Goal: Information Seeking & Learning: Check status

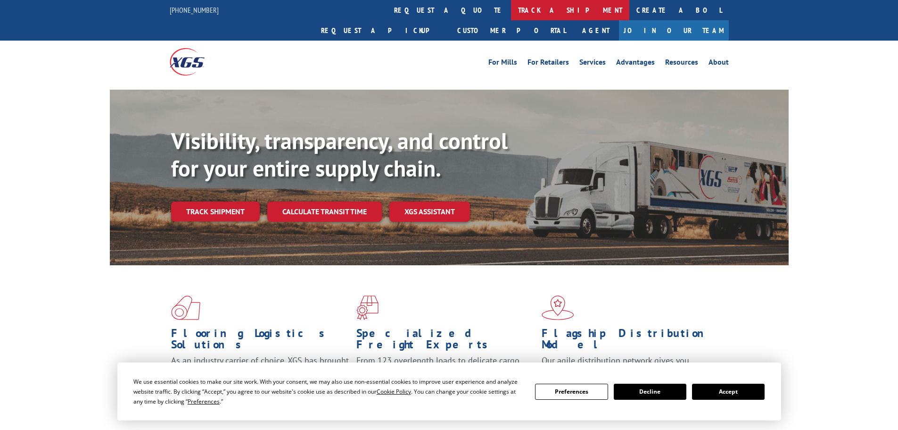
click at [511, 5] on link "track a shipment" at bounding box center [570, 10] width 118 height 20
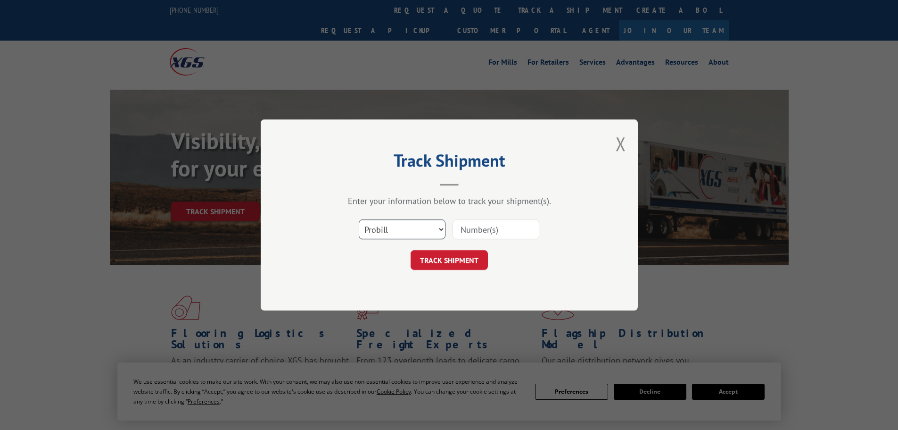
click at [398, 239] on select "Select category... Probill BOL PO" at bounding box center [402, 229] width 87 height 20
select select "bol"
click at [359, 219] on select "Select category... Probill BOL PO" at bounding box center [402, 229] width 87 height 20
click at [483, 229] on input at bounding box center [496, 229] width 87 height 20
paste input "5263565"
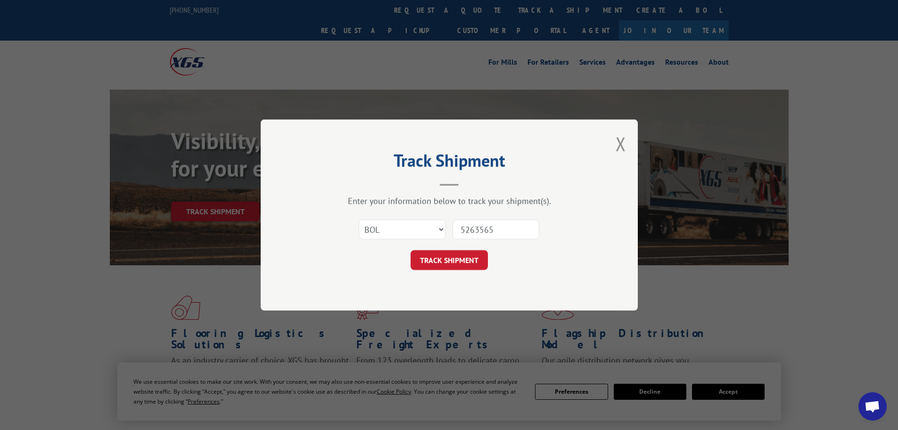
type input "5263565"
click at [429, 271] on div "Track Shipment Enter your information below to track your shipment(s). Select c…" at bounding box center [449, 214] width 377 height 191
click at [434, 262] on button "TRACK SHIPMENT" at bounding box center [449, 260] width 77 height 20
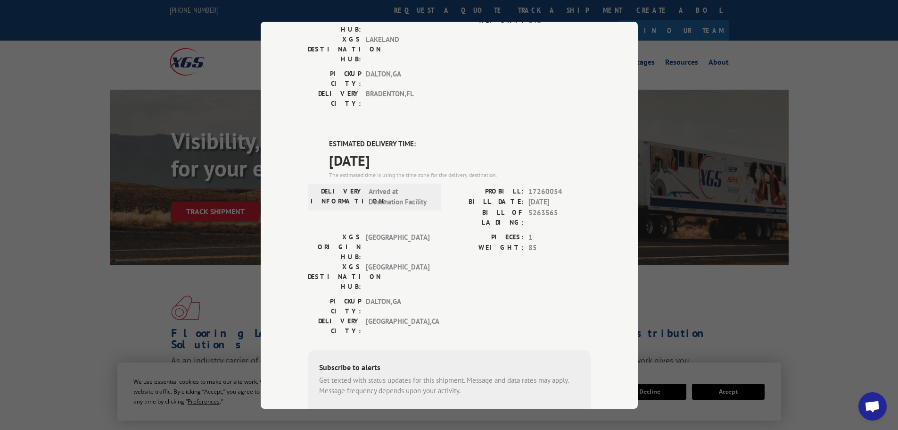
scroll to position [192, 0]
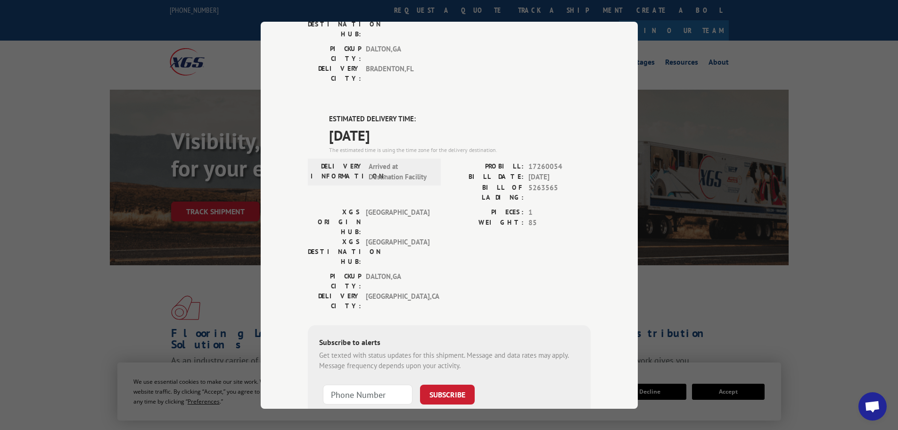
click at [696, 84] on div "Track Shipment DELIVERED DELIVERY INFORMATION: [DATE] 02:15 pm [PERSON_NAME]: 1…" at bounding box center [449, 215] width 898 height 430
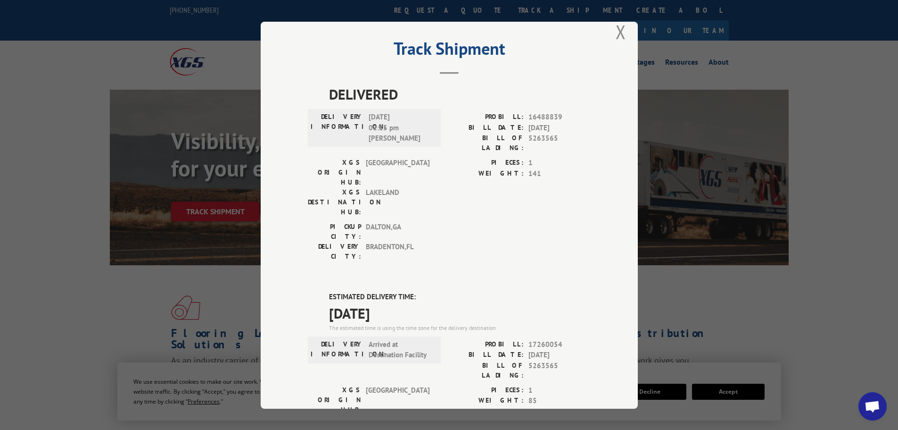
scroll to position [0, 0]
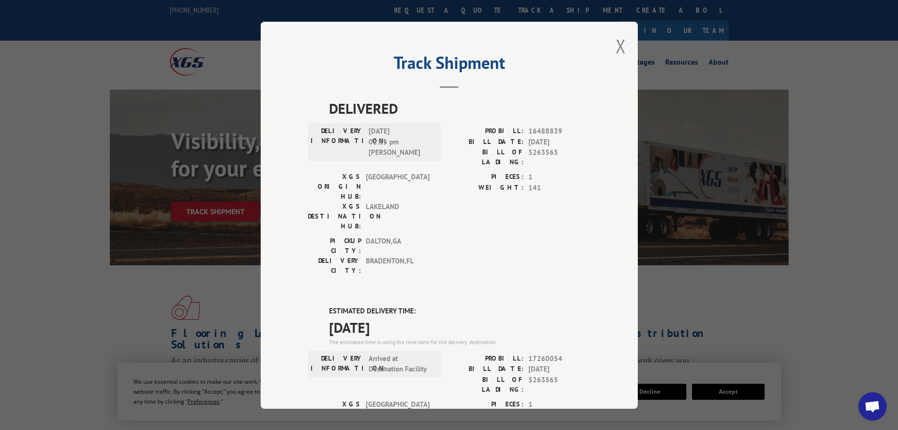
click at [612, 50] on div "Track Shipment DELIVERED DELIVERY INFORMATION: [DATE] 02:15 pm [PERSON_NAME]: 1…" at bounding box center [449, 215] width 377 height 387
click at [616, 51] on button "Close modal" at bounding box center [621, 45] width 10 height 25
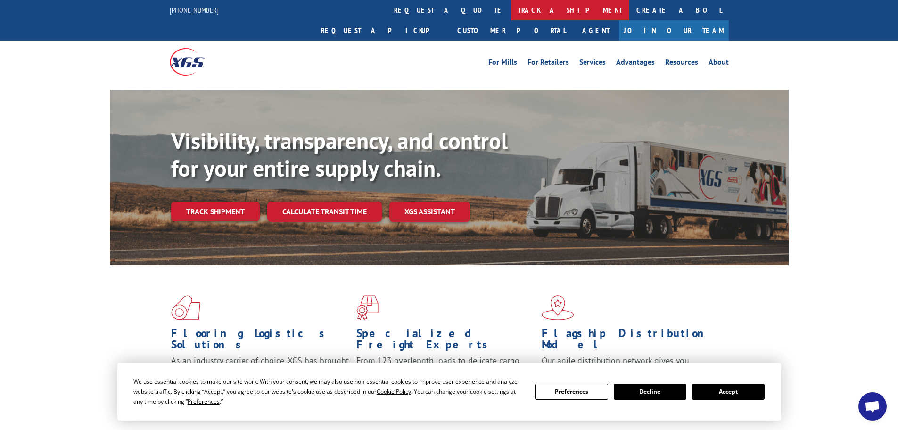
click at [511, 8] on link "track a shipment" at bounding box center [570, 10] width 118 height 20
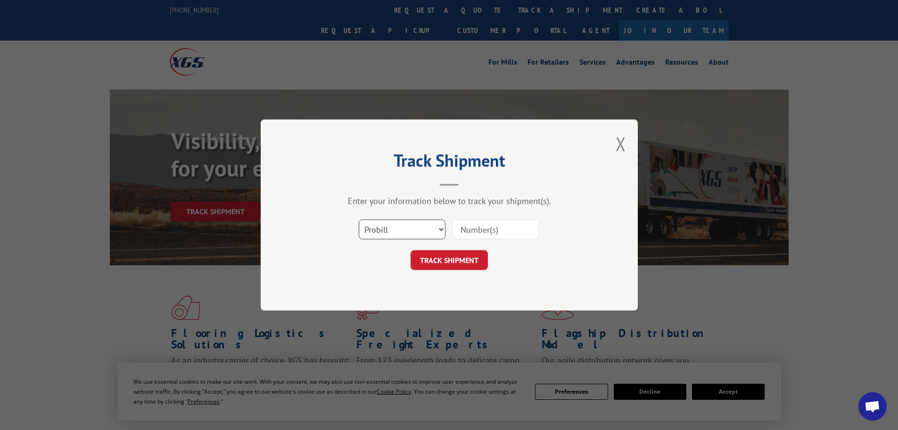
click at [409, 224] on select "Select category... Probill BOL PO" at bounding box center [402, 229] width 87 height 20
select select "bol"
click at [359, 219] on select "Select category... Probill BOL PO" at bounding box center [402, 229] width 87 height 20
paste input "6046295"
type input "6046295"
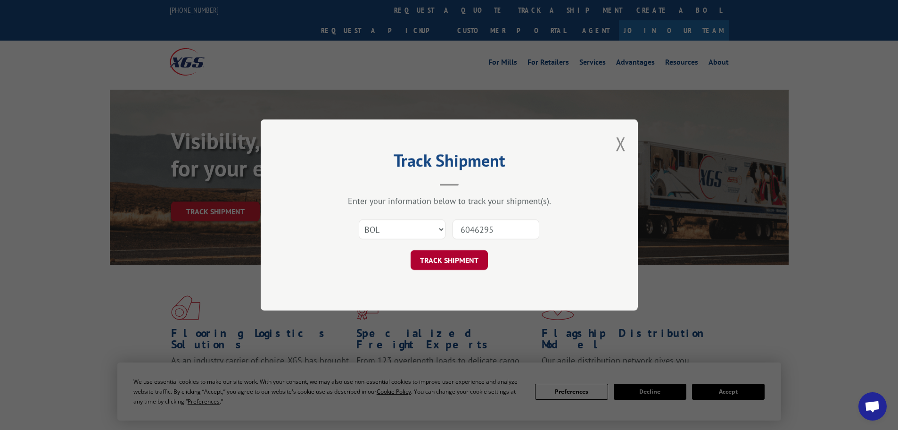
click at [443, 263] on button "TRACK SHIPMENT" at bounding box center [449, 260] width 77 height 20
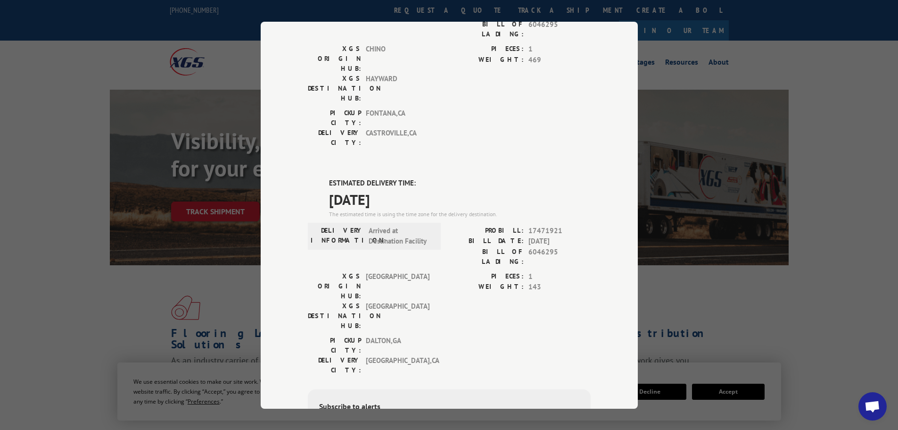
scroll to position [47, 0]
